Goal: Transaction & Acquisition: Purchase product/service

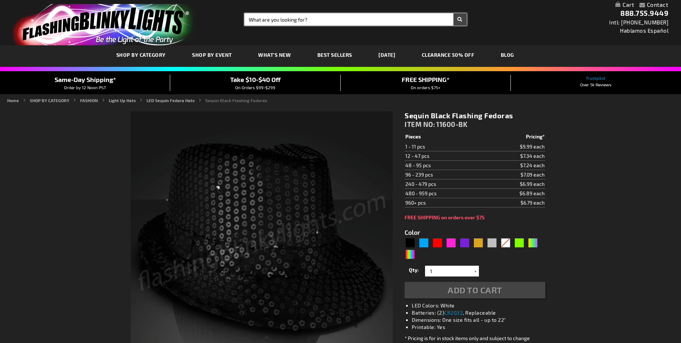
click at [318, 22] on input "Search" at bounding box center [356, 19] width 222 height 12
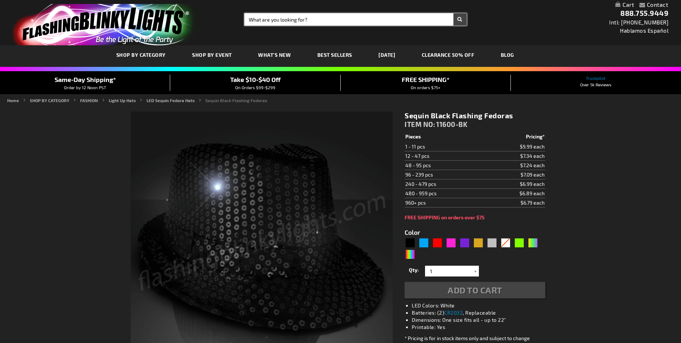
type input "5631"
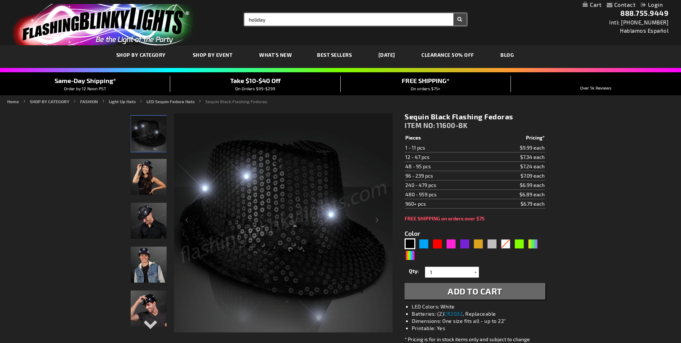
type input "holiday"
click at [453, 13] on button "Search" at bounding box center [459, 19] width 13 height 12
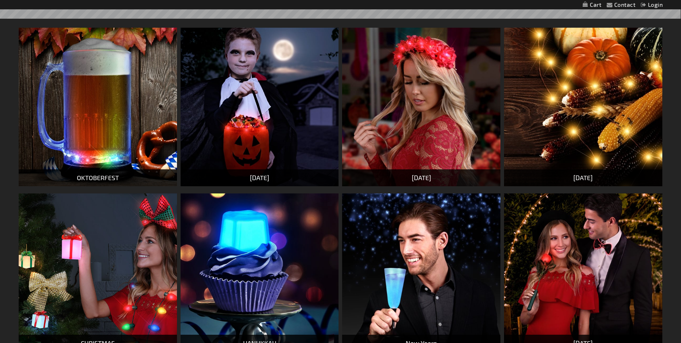
scroll to position [251, 0]
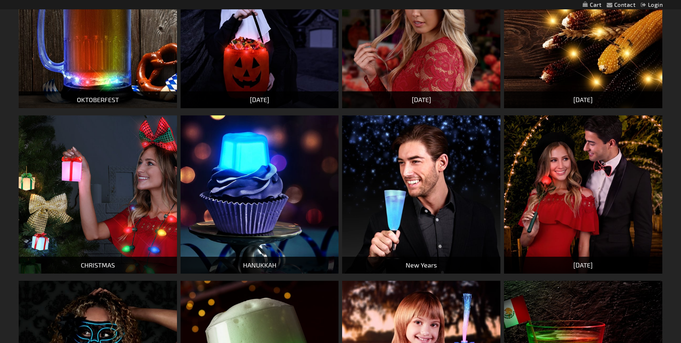
click at [97, 169] on img at bounding box center [98, 194] width 158 height 158
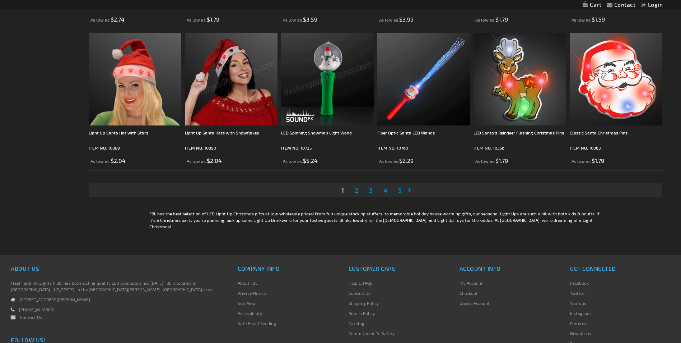
scroll to position [1538, 0]
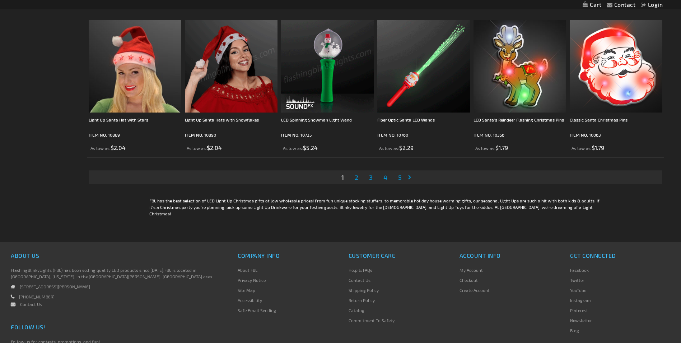
click at [359, 177] on link "Page 2" at bounding box center [356, 177] width 6 height 11
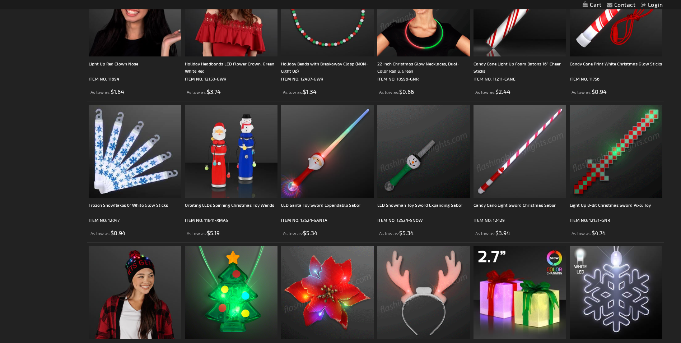
scroll to position [637, 0]
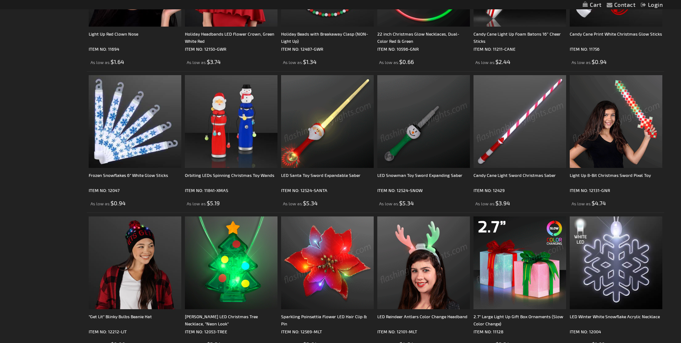
click at [351, 149] on img at bounding box center [327, 121] width 93 height 93
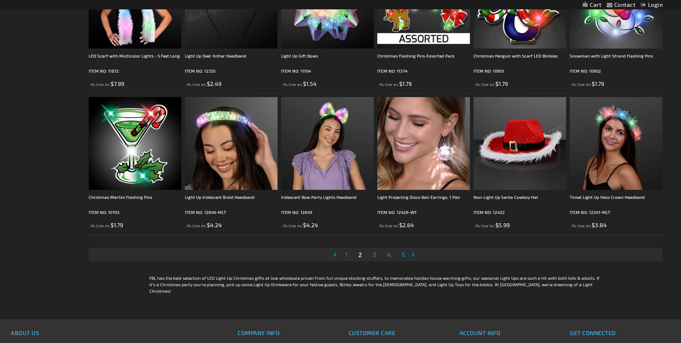
scroll to position [1457, 0]
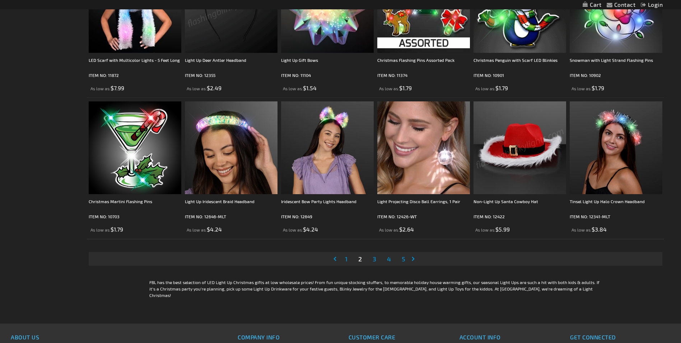
click at [374, 259] on span "3" at bounding box center [375, 259] width 4 height 8
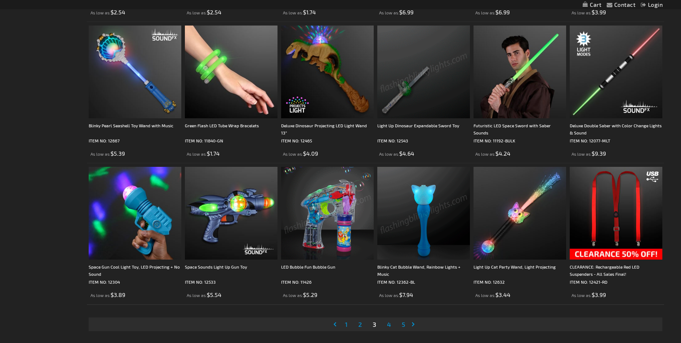
scroll to position [1428, 0]
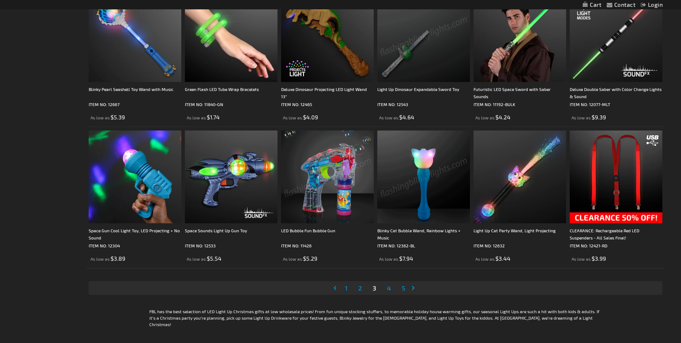
click at [359, 288] on span "2" at bounding box center [360, 288] width 4 height 8
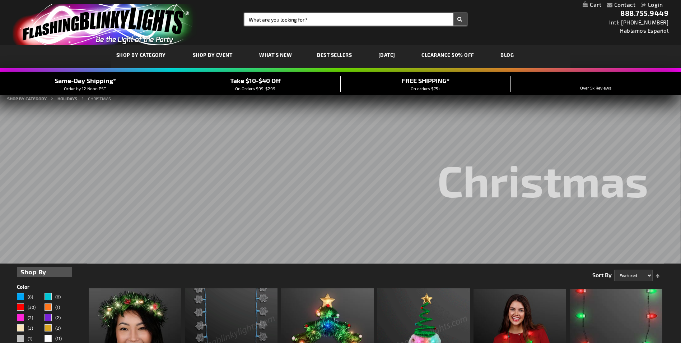
click at [285, 18] on input "Search" at bounding box center [356, 19] width 222 height 12
type input "holiday beanies"
click at [453, 13] on button "Search" at bounding box center [459, 19] width 13 height 12
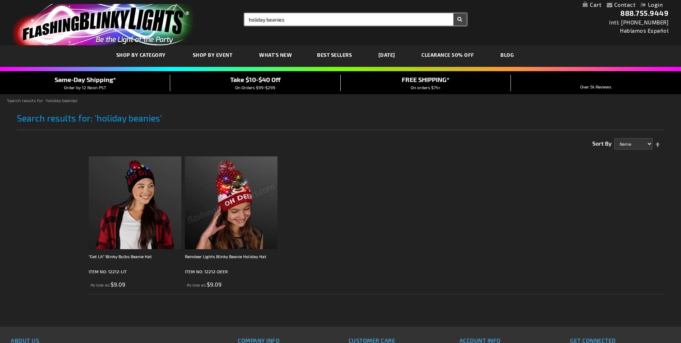
drag, startPoint x: 265, startPoint y: 21, endPoint x: 248, endPoint y: 20, distance: 17.6
click at [248, 20] on input "holiday beanies" at bounding box center [356, 19] width 222 height 12
type input "beanies"
click at [459, 20] on button "Search" at bounding box center [459, 19] width 13 height 12
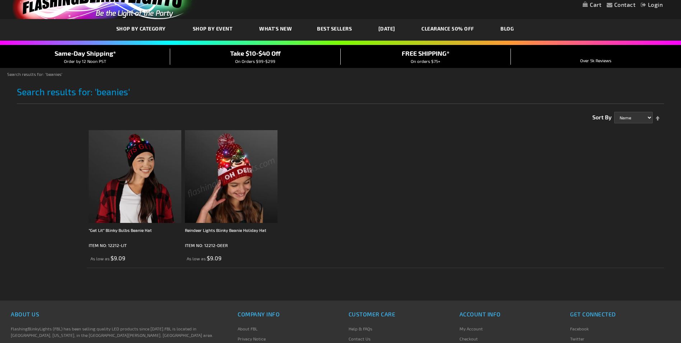
scroll to position [36, 0]
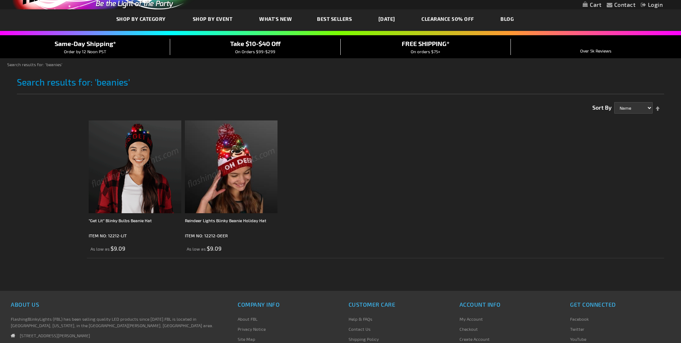
drag, startPoint x: 362, startPoint y: 213, endPoint x: 368, endPoint y: 196, distance: 18.3
click at [367, 200] on ol ""Get Lit" Blinky Bulbs Beanie Hat ITEM NO: 12212-LIT As low as $9.09 ITEM NO: 1…" at bounding box center [375, 187] width 577 height 141
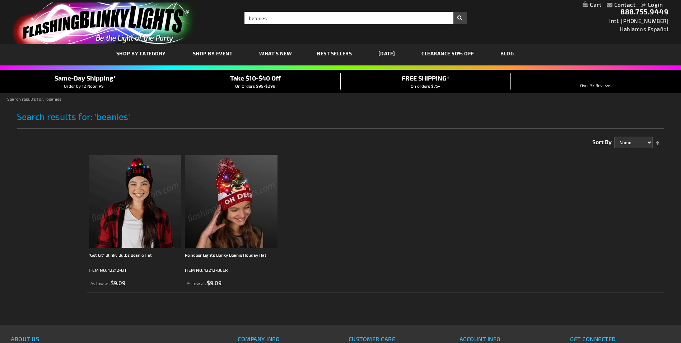
scroll to position [0, 0]
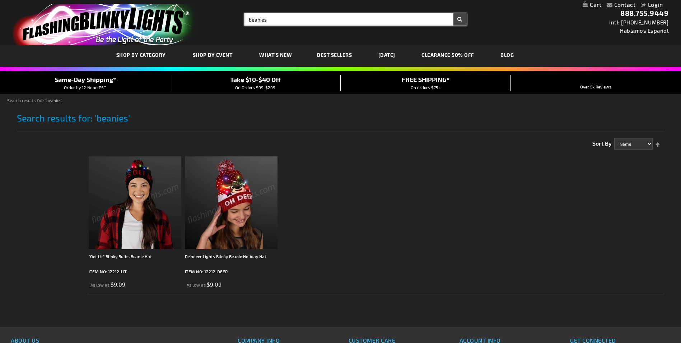
click at [266, 20] on input "beanies" at bounding box center [356, 19] width 222 height 12
click at [453, 13] on button "Search" at bounding box center [459, 19] width 13 height 12
click at [468, 22] on div "Toggle Nav Search Search beanie let it snow × Search 888.755.9449 Intl: 818-753…" at bounding box center [340, 22] width 681 height 45
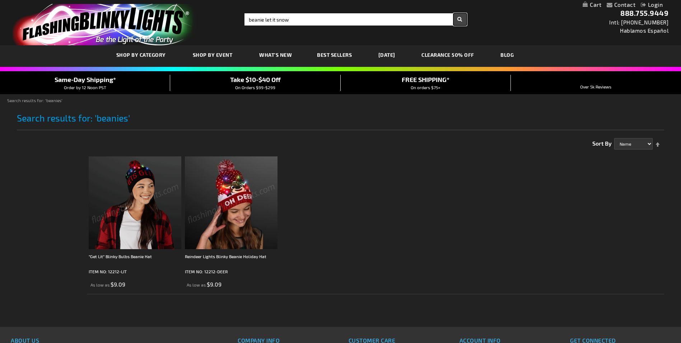
click at [460, 17] on button "Search" at bounding box center [459, 19] width 13 height 12
click at [263, 20] on input "beanie let it snow" at bounding box center [356, 19] width 222 height 12
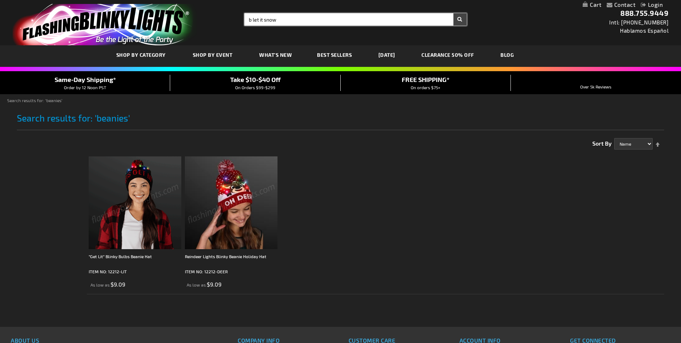
type input "let it snow"
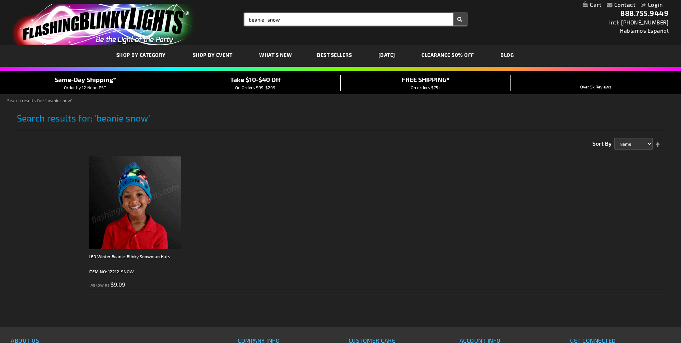
click at [303, 18] on input "beanie snow" at bounding box center [356, 19] width 222 height 12
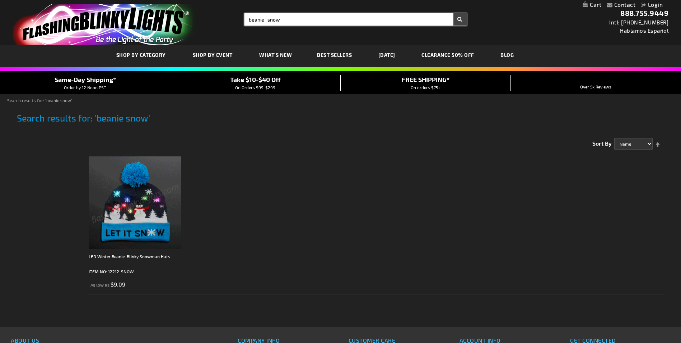
type input "beanie snow"
